Goal: Complete application form

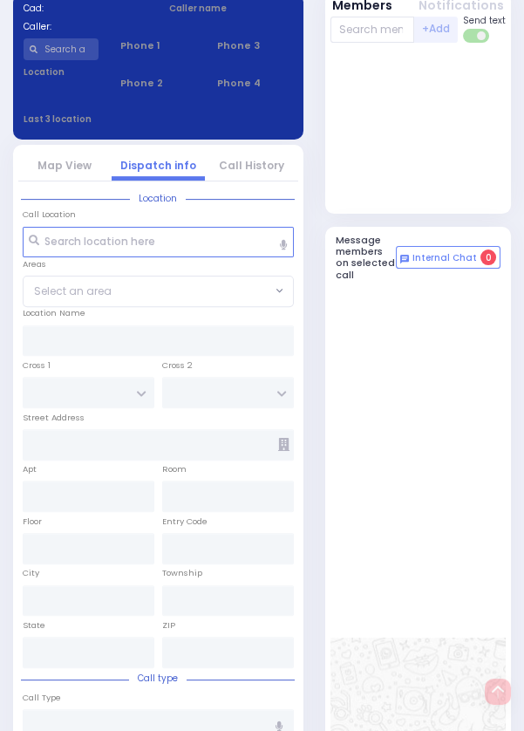
scroll to position [771, 0]
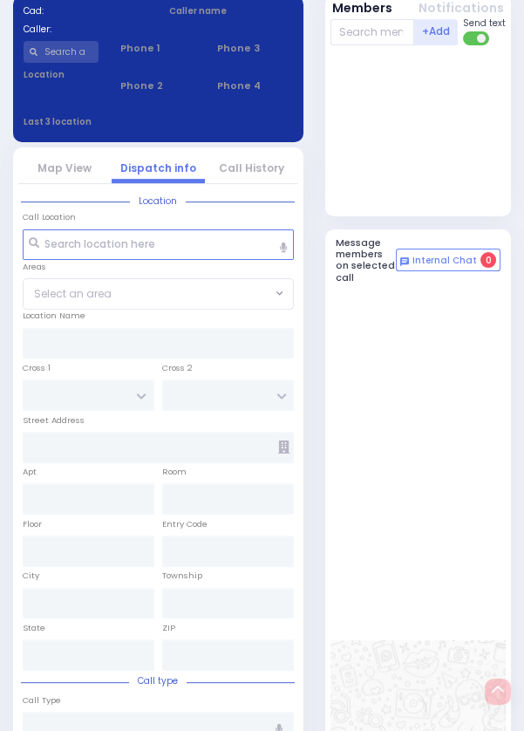
select select
type input "Respiratory Distress"
radio input "true"
type input "19"
select select "Month"
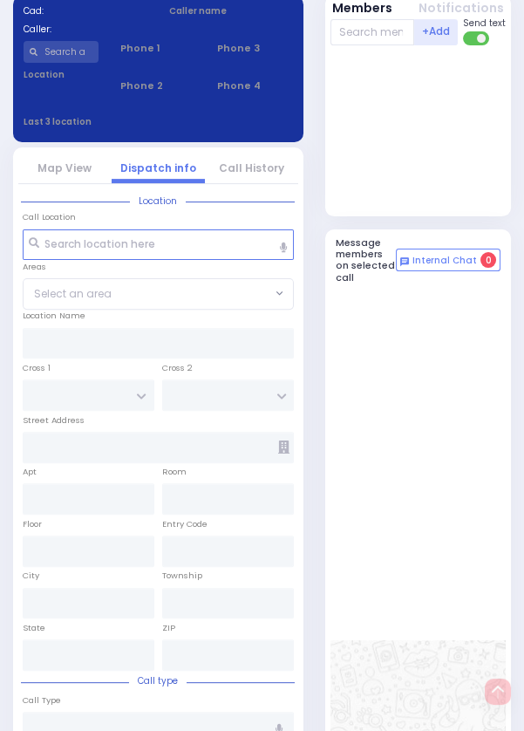
type input "20:35"
type input "20:38"
type input "20:39"
type input "20:59"
type input "[GEOGRAPHIC_DATA]-[PERSON_NAME][GEOGRAPHIC_DATA]"
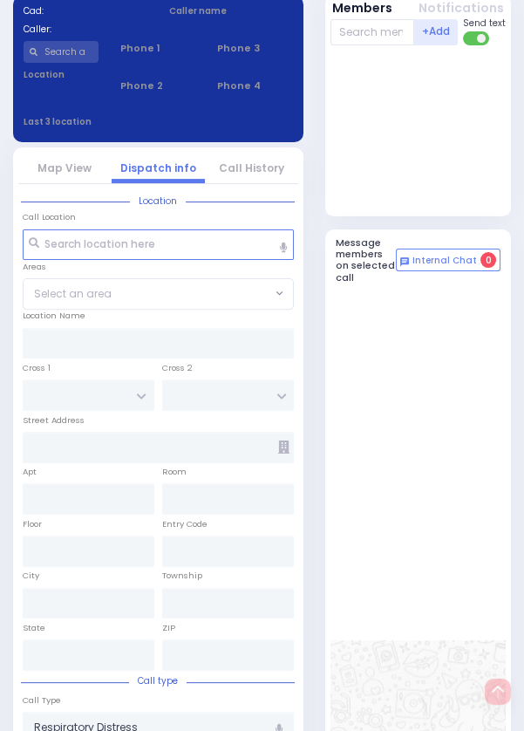
type input "[PERSON_NAME][GEOGRAPHIC_DATA]"
type input "[PERSON_NAME] DR"
type input "[PERSON_NAME]"
type input "[STREET_ADDRESS]"
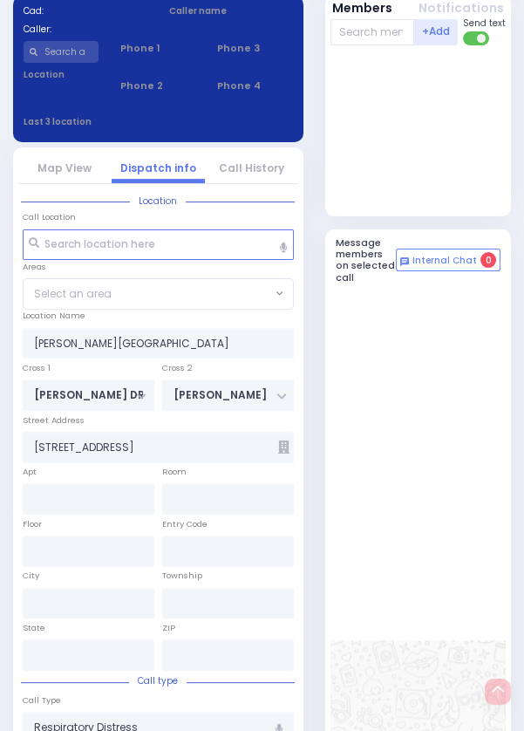
type input "[PERSON_NAME]"
type input "[US_STATE]"
type input "10950"
radio input "true"
select select "Month"
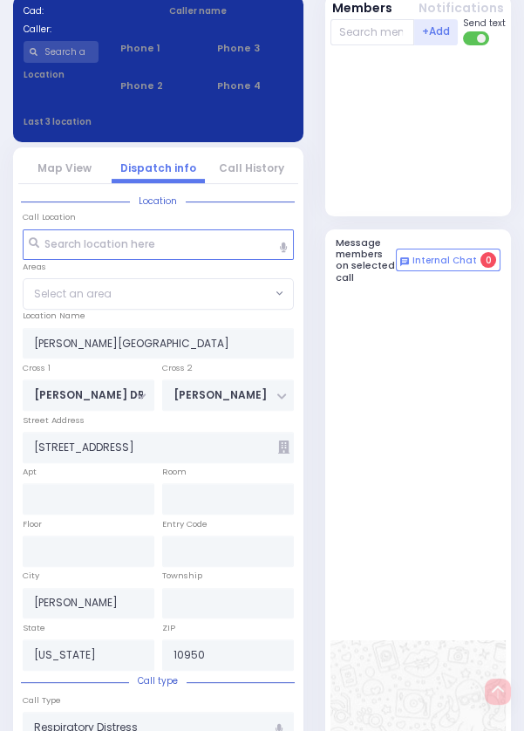
radio input "true"
select select "Month"
radio input "true"
select select "Month"
select select "SECTION 2"
